Goal: Task Accomplishment & Management: Manage account settings

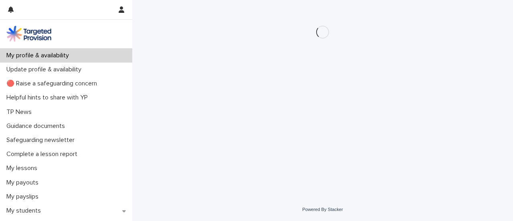
scroll to position [14, 0]
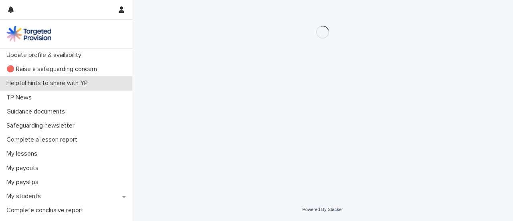
click at [117, 90] on div "Helpful hints to share with YP" at bounding box center [66, 83] width 132 height 14
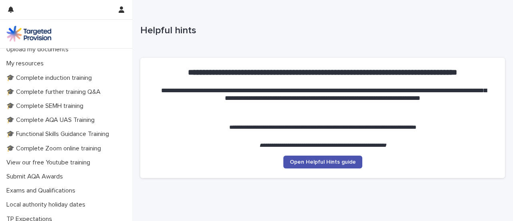
scroll to position [191, 0]
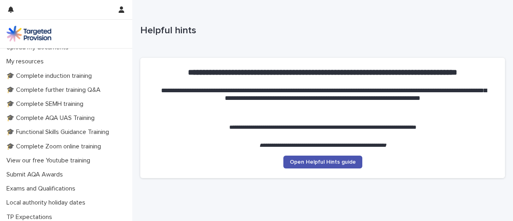
click at [116, 26] on div "My students" at bounding box center [66, 19] width 132 height 14
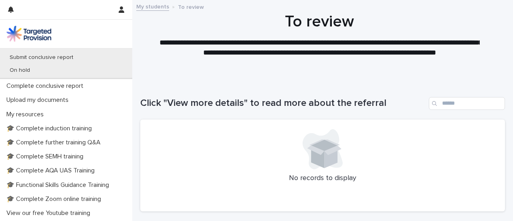
scroll to position [207, 0]
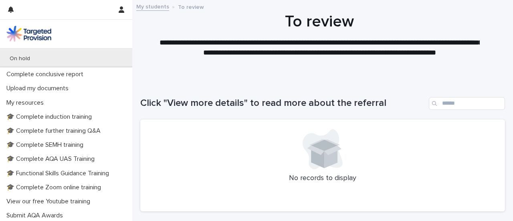
click at [18, 36] on p "Active" at bounding box center [17, 32] width 28 height 7
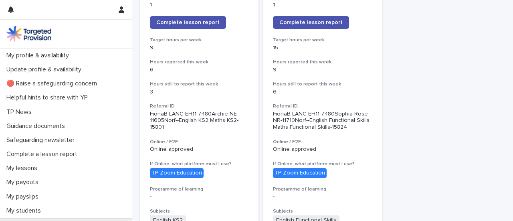
scroll to position [179, 0]
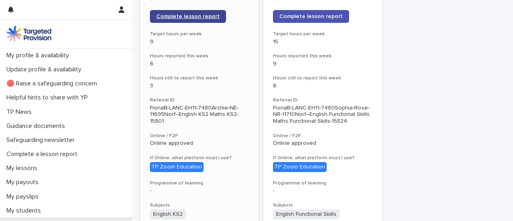
click at [208, 19] on span "Complete lesson report" at bounding box center [187, 17] width 63 height 6
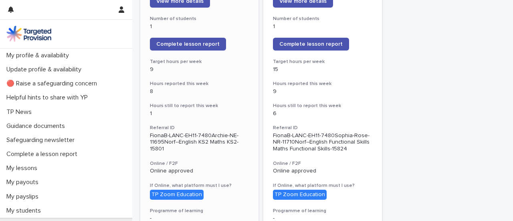
scroll to position [148, 0]
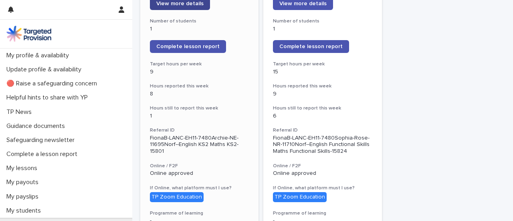
click at [210, 10] on link "View more details" at bounding box center [180, 3] width 60 height 13
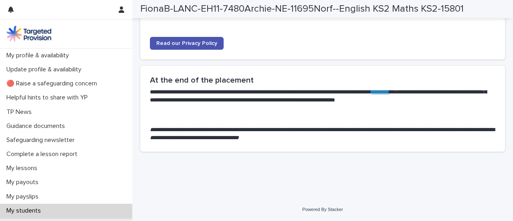
scroll to position [2455, 0]
drag, startPoint x: 155, startPoint y: 64, endPoint x: 205, endPoint y: 97, distance: 60.4
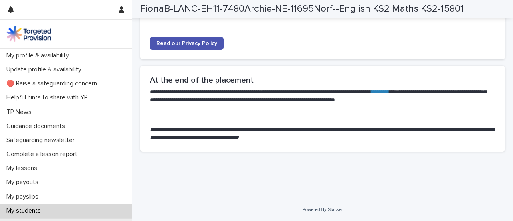
drag, startPoint x: 152, startPoint y: 63, endPoint x: 224, endPoint y: 180, distance: 136.8
copy div "Academic outcomes To make progress towards being able to write in different con…"
